Goal: Task Accomplishment & Management: Use online tool/utility

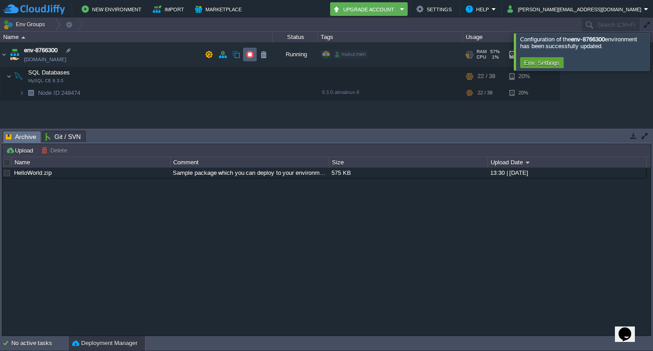
click at [249, 53] on button "button" at bounding box center [250, 54] width 8 height 8
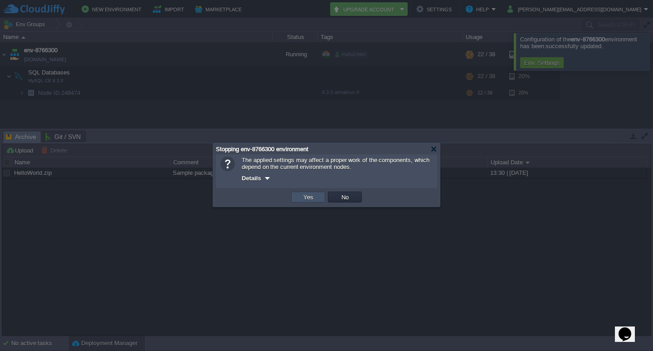
click at [311, 201] on button "Yes" at bounding box center [308, 197] width 15 height 8
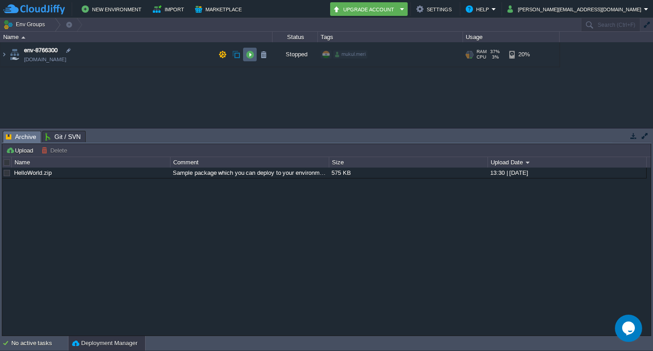
click at [253, 50] on td at bounding box center [250, 55] width 14 height 14
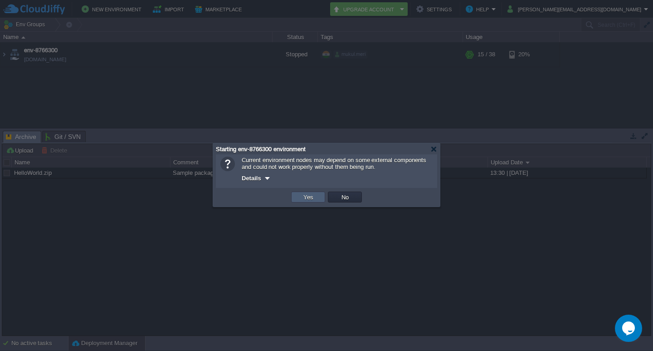
click at [312, 201] on button "Yes" at bounding box center [308, 197] width 15 height 8
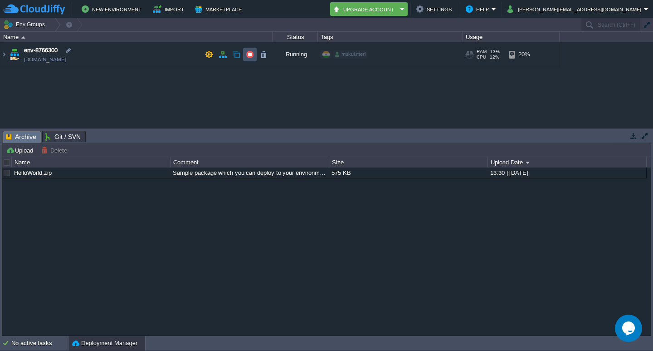
click at [248, 57] on button "button" at bounding box center [250, 54] width 8 height 8
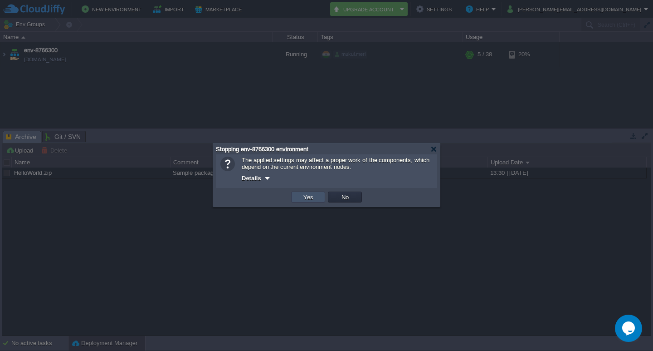
click at [307, 200] on button "Yes" at bounding box center [308, 197] width 15 height 8
